Goal: Task Accomplishment & Management: Use online tool/utility

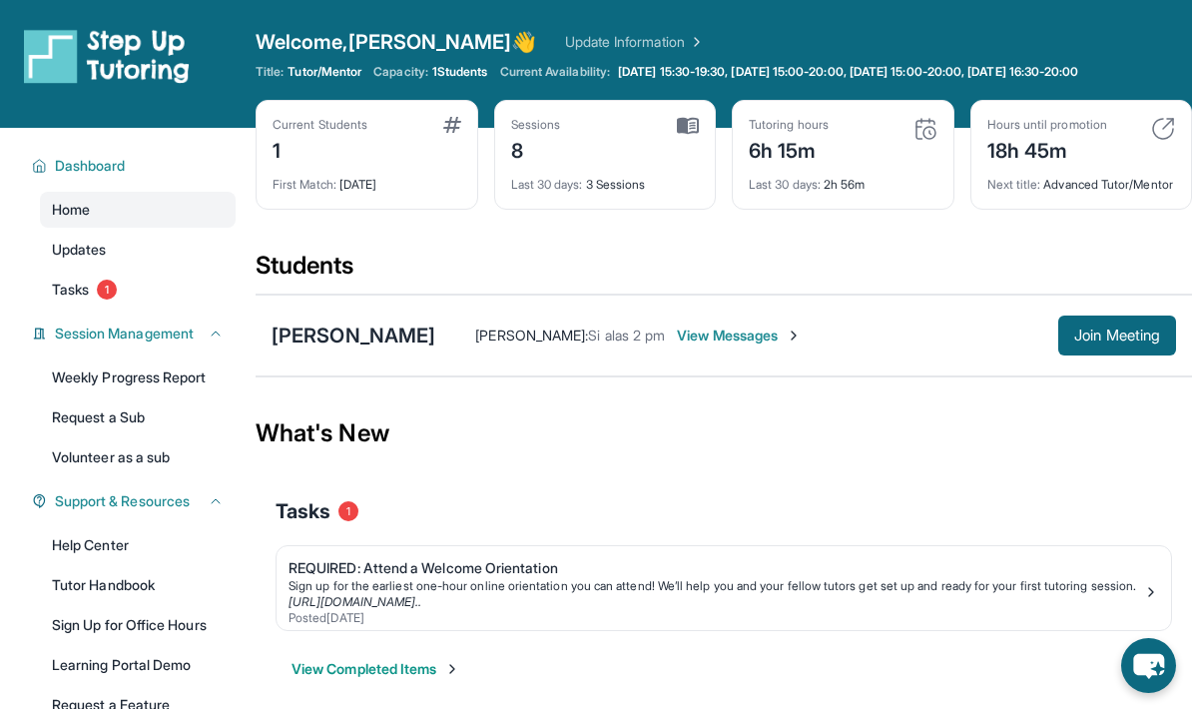
click at [1121, 341] on button "Join Meeting" at bounding box center [1117, 336] width 118 height 40
click at [1145, 342] on span "Join Meeting" at bounding box center [1117, 336] width 86 height 12
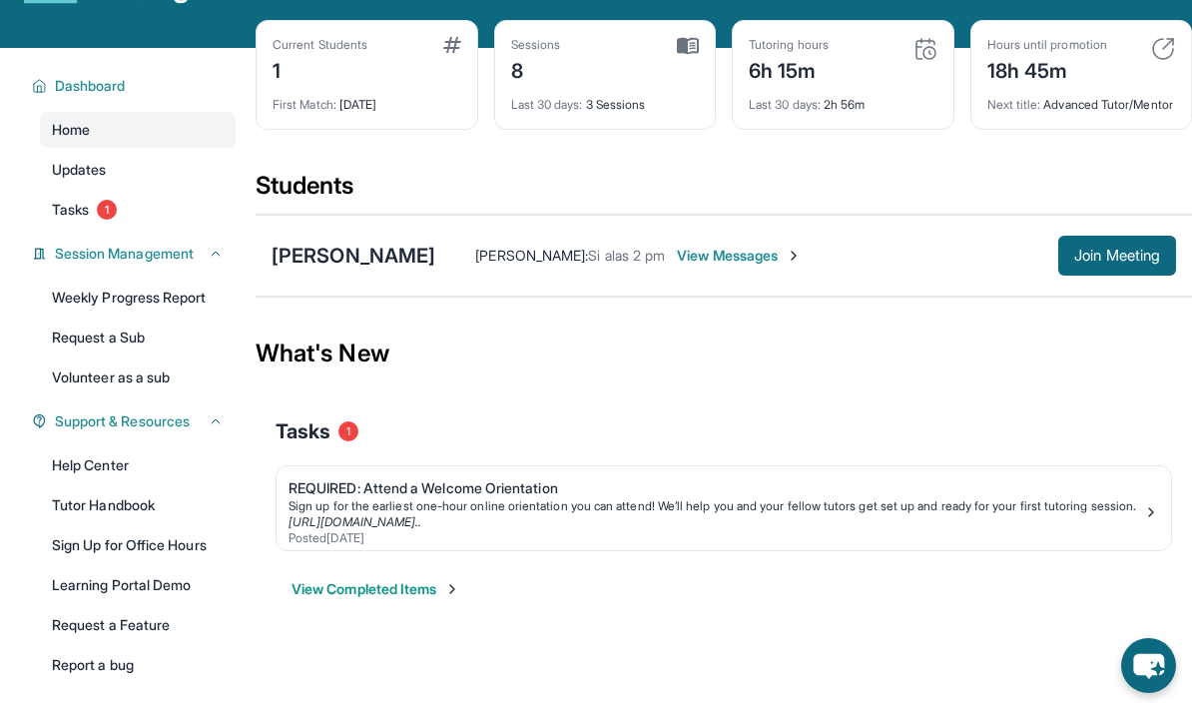
click at [1101, 262] on span "Join Meeting" at bounding box center [1117, 256] width 86 height 12
click at [1116, 262] on span "Join Meeting" at bounding box center [1117, 256] width 86 height 12
click at [1143, 262] on span "Join Meeting" at bounding box center [1117, 256] width 86 height 12
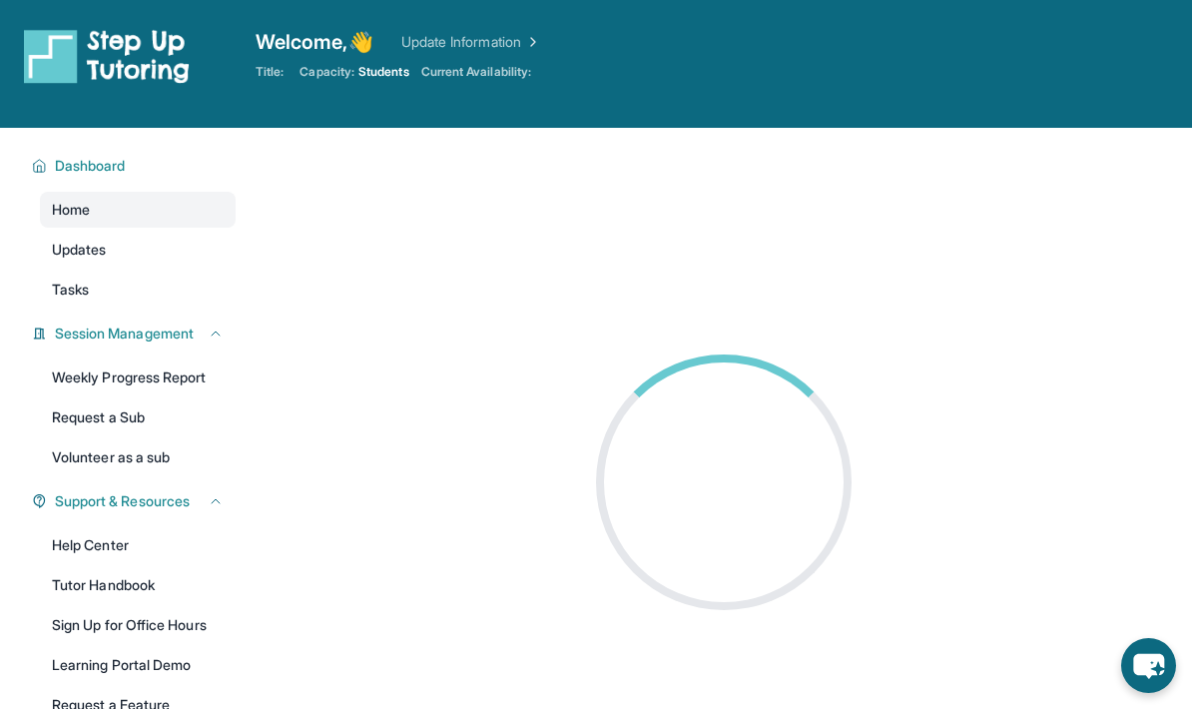
scroll to position [80, 0]
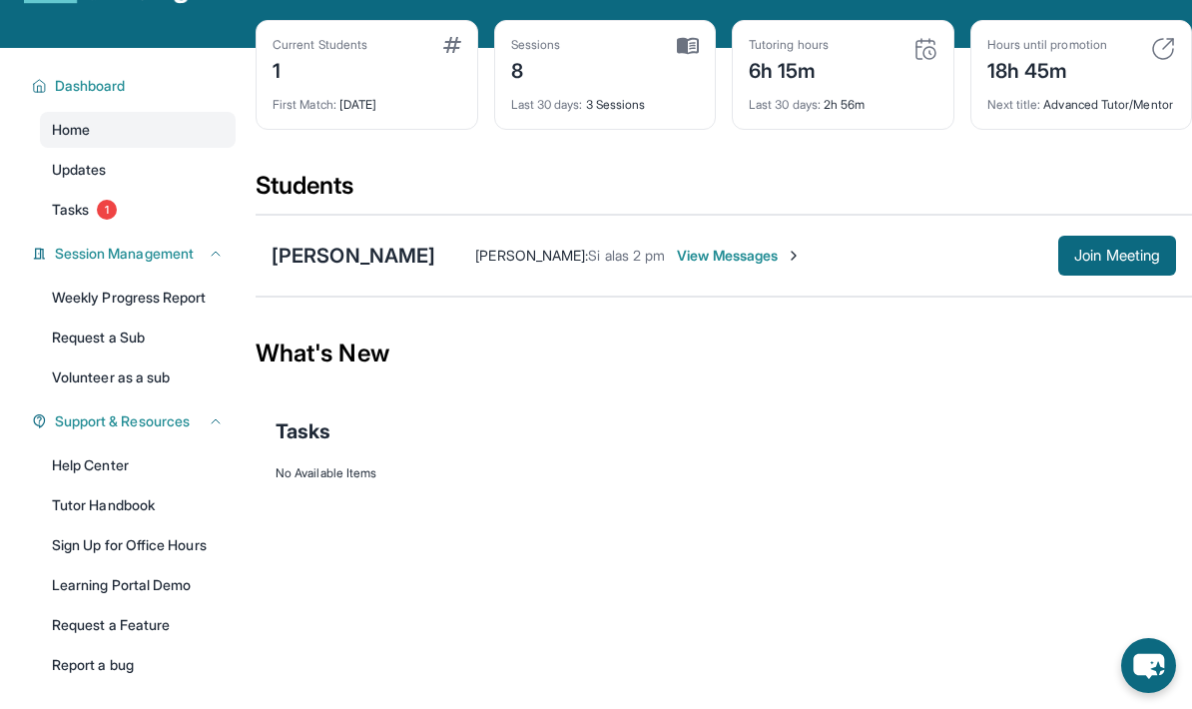
click at [1108, 262] on span "Join Meeting" at bounding box center [1117, 256] width 86 height 12
